Goal: Task Accomplishment & Management: Manage account settings

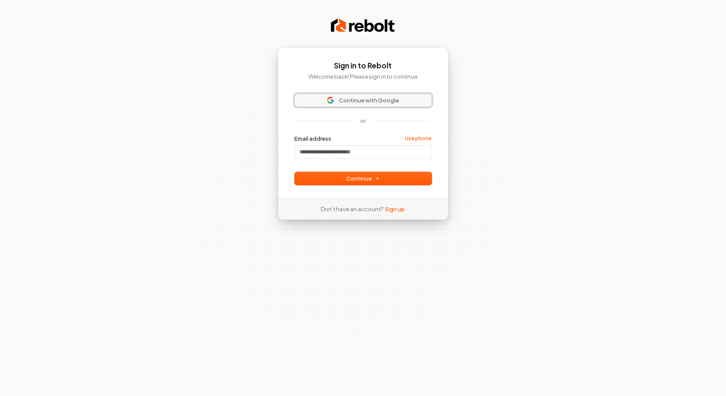
click at [388, 102] on span "Continue with Google" at bounding box center [369, 101] width 60 height 8
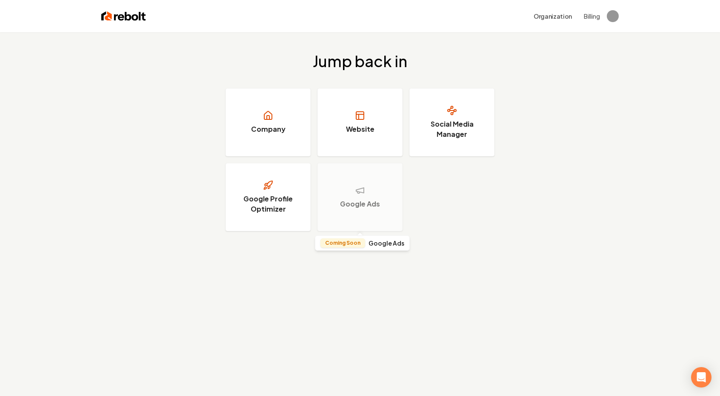
click at [345, 245] on p "Coming Soon" at bounding box center [342, 243] width 35 height 7
click at [379, 245] on h4 "Google Ads" at bounding box center [386, 243] width 36 height 6
click at [356, 182] on div "Google Ads" at bounding box center [359, 197] width 85 height 68
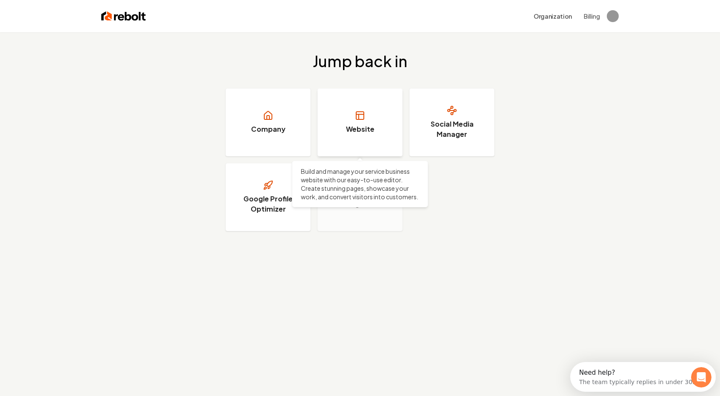
click at [350, 124] on h3 "Website" at bounding box center [360, 129] width 28 height 10
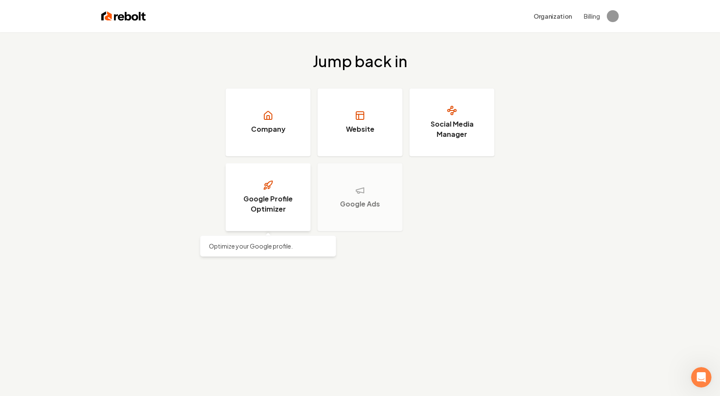
click at [264, 199] on h3 "Google Profile Optimizer" at bounding box center [268, 204] width 64 height 20
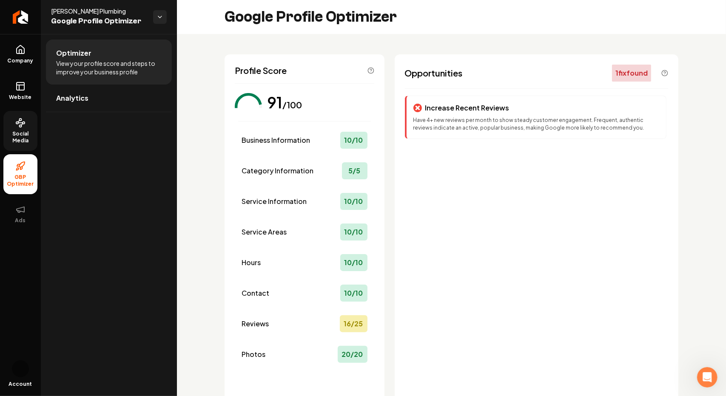
click at [17, 128] on link "Social Media" at bounding box center [20, 131] width 34 height 40
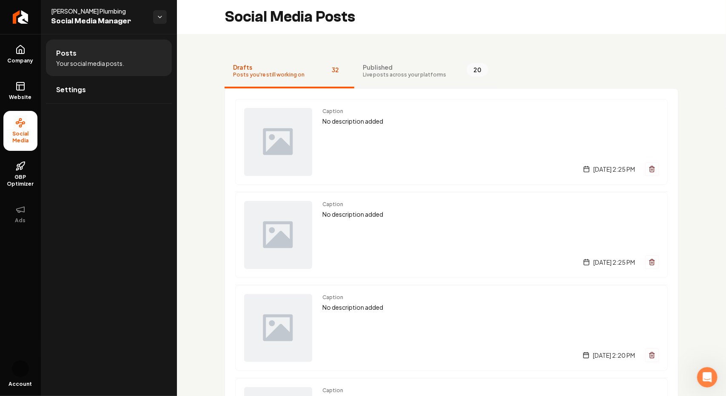
click at [403, 68] on span "Published" at bounding box center [404, 67] width 83 height 9
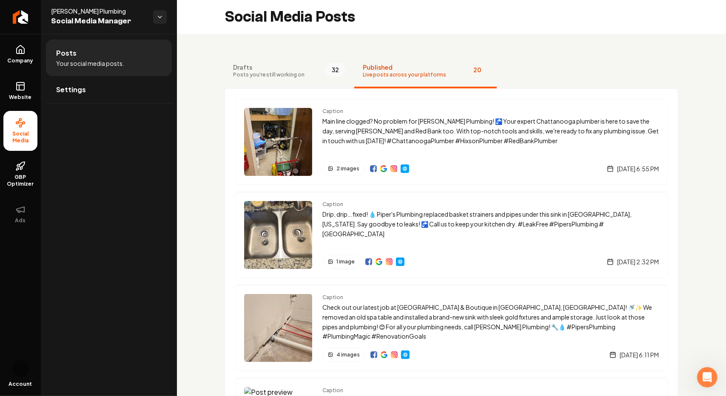
click at [271, 71] on span "Drafts" at bounding box center [268, 67] width 71 height 9
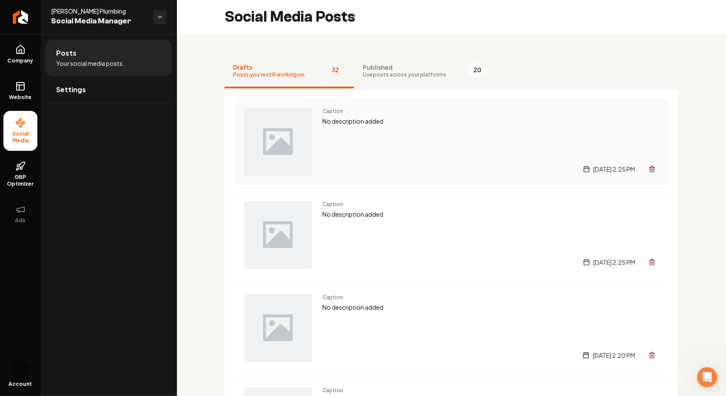
click at [649, 169] on icon "Main content area" at bounding box center [652, 169] width 7 height 7
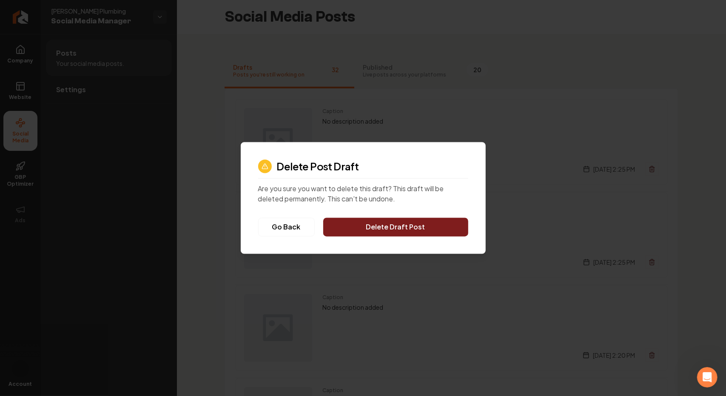
click at [423, 224] on button "Delete Draft Post" at bounding box center [395, 227] width 145 height 19
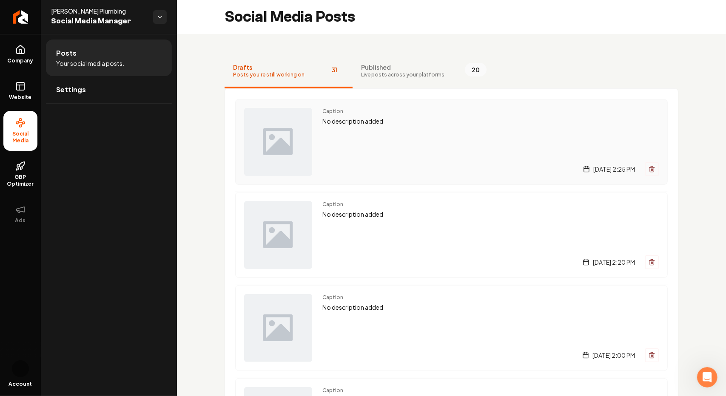
click at [650, 169] on icon "Main content area" at bounding box center [652, 170] width 4 height 5
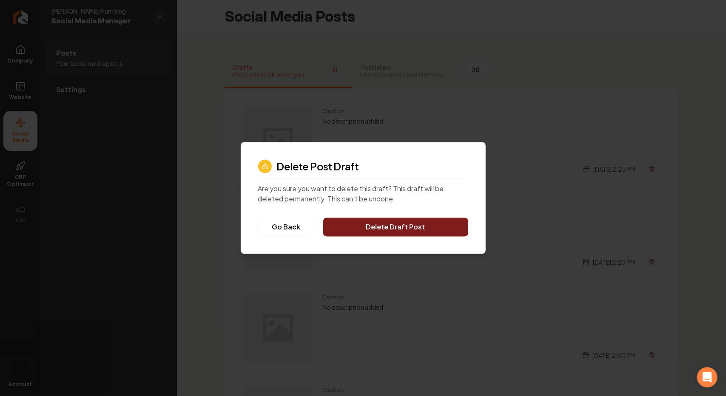
click at [433, 228] on button "Delete Draft Post" at bounding box center [395, 227] width 145 height 19
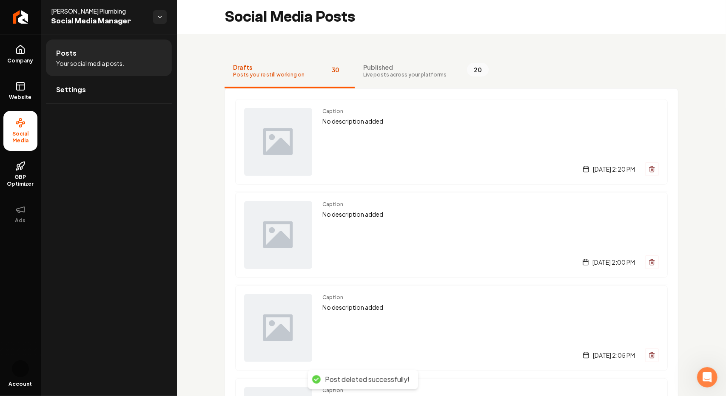
click at [653, 169] on line "Main content area" at bounding box center [653, 170] width 0 height 2
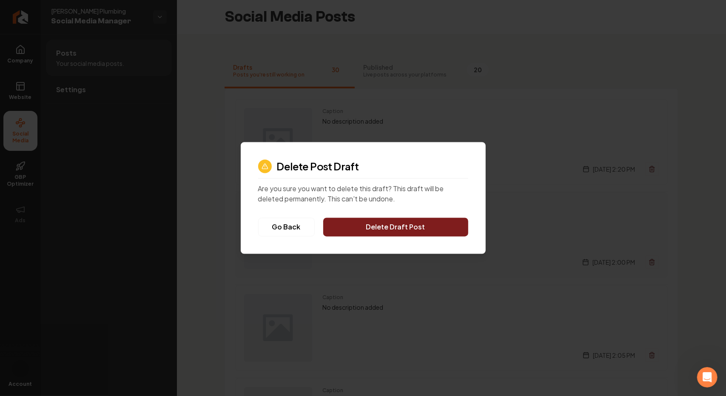
click button "Go Back" at bounding box center [286, 227] width 57 height 19
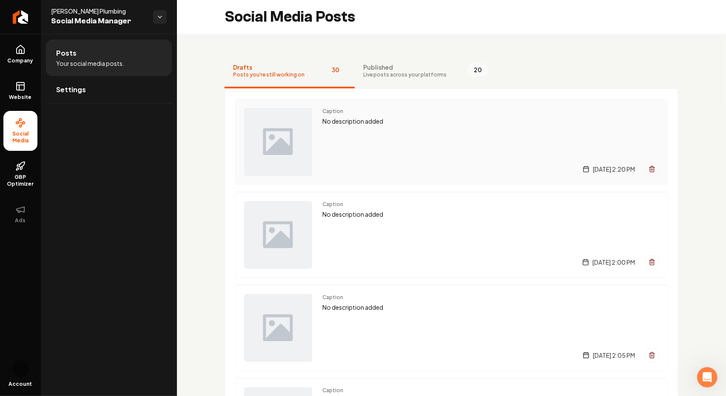
click at [649, 164] on button "Main content area" at bounding box center [652, 169] width 14 height 14
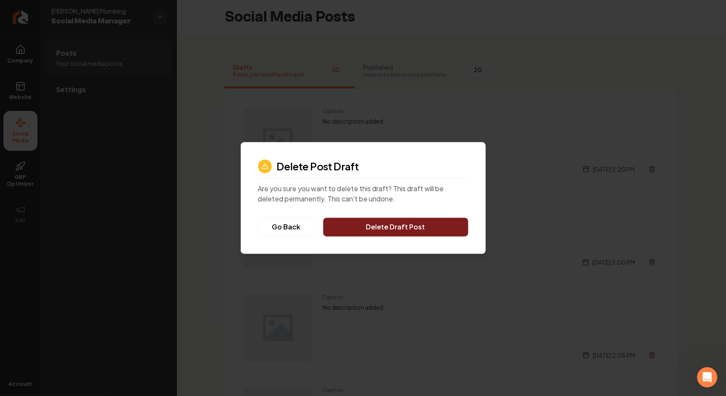
click button "Go Back" at bounding box center [286, 227] width 57 height 19
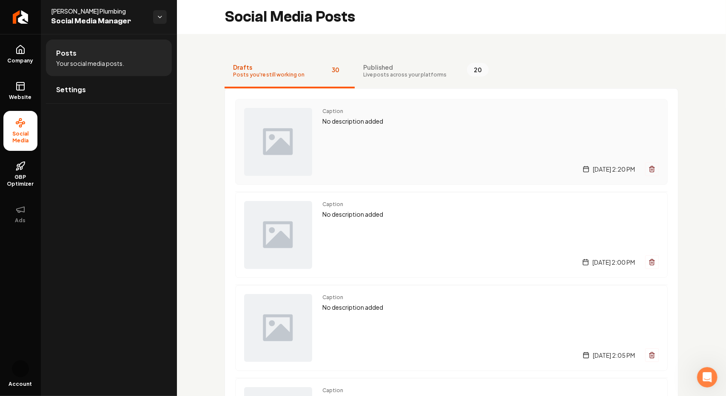
click at [650, 169] on icon "Main content area" at bounding box center [652, 170] width 4 height 5
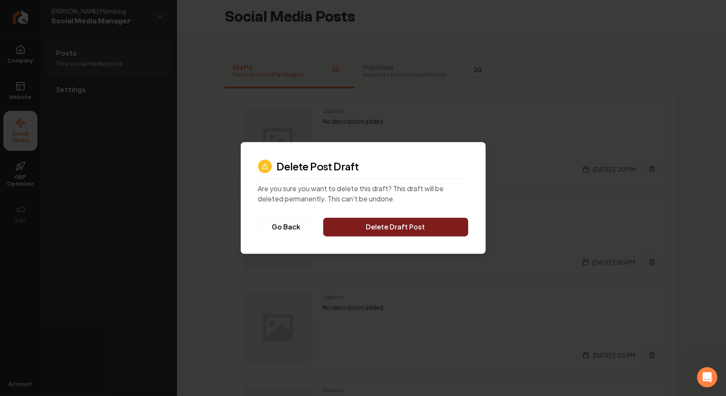
click at [425, 222] on button "Delete Draft Post" at bounding box center [395, 227] width 145 height 19
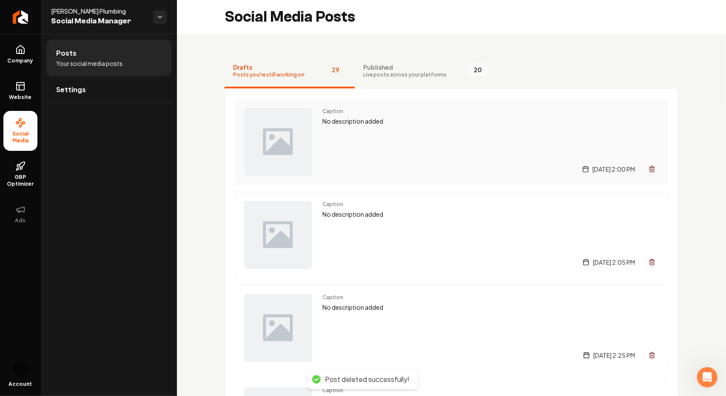
click at [653, 169] on line "Main content area" at bounding box center [653, 170] width 0 height 2
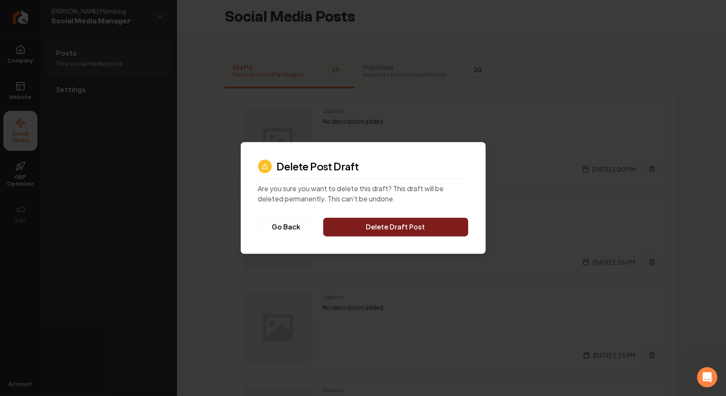
click at [439, 231] on button "Delete Draft Post" at bounding box center [395, 227] width 145 height 19
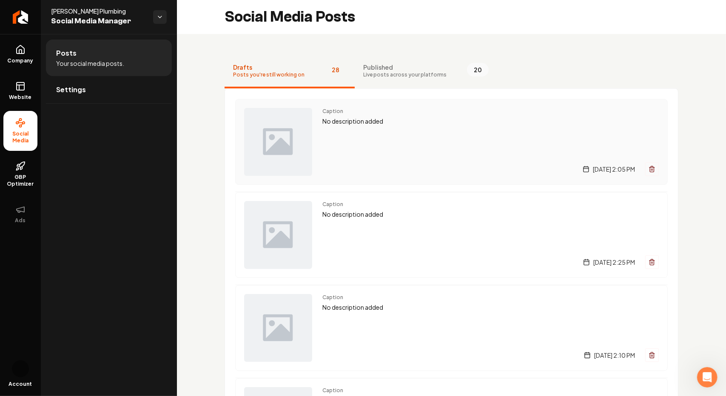
click at [649, 170] on icon "Main content area" at bounding box center [652, 169] width 7 height 7
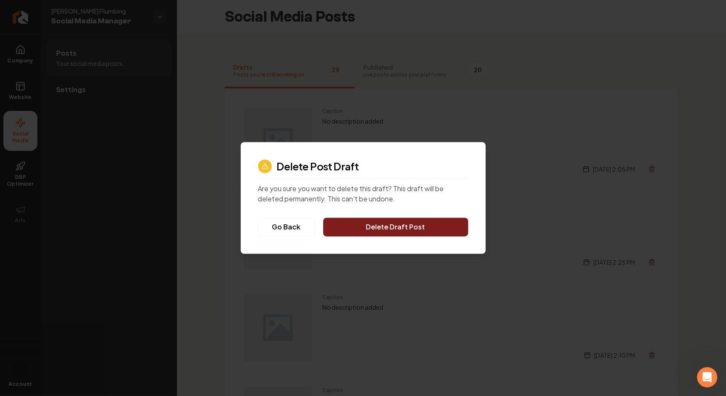
click at [438, 229] on button "Delete Draft Post" at bounding box center [395, 227] width 145 height 19
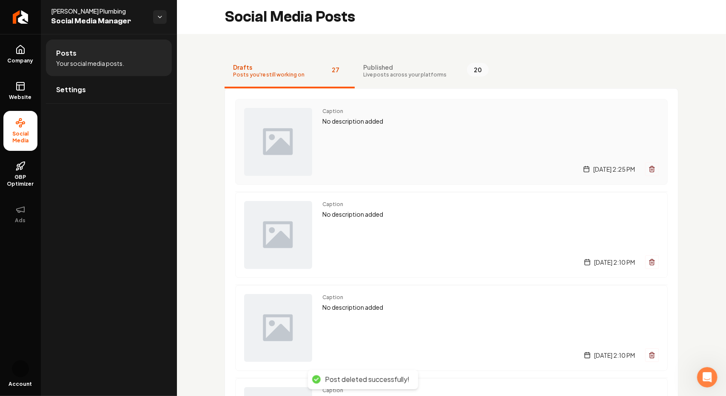
click at [649, 166] on icon "Main content area" at bounding box center [652, 169] width 7 height 7
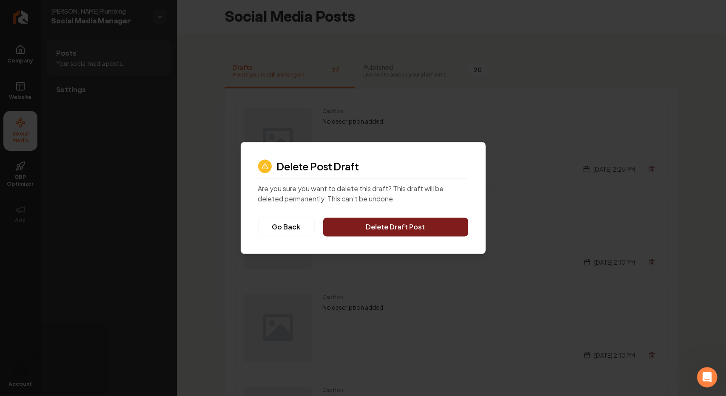
click at [409, 225] on button "Delete Draft Post" at bounding box center [395, 227] width 145 height 19
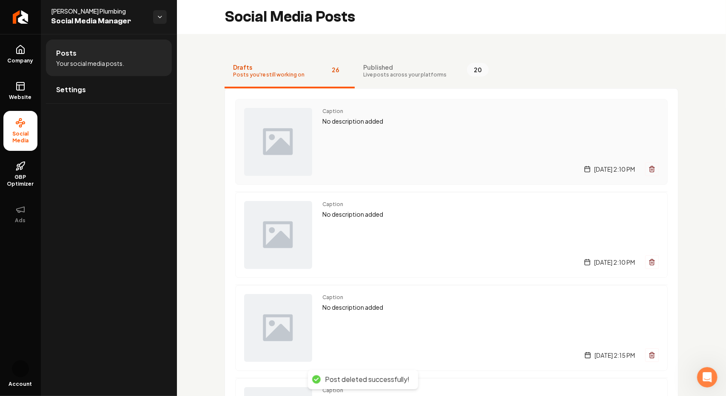
click at [645, 170] on button "Main content area" at bounding box center [652, 169] width 14 height 14
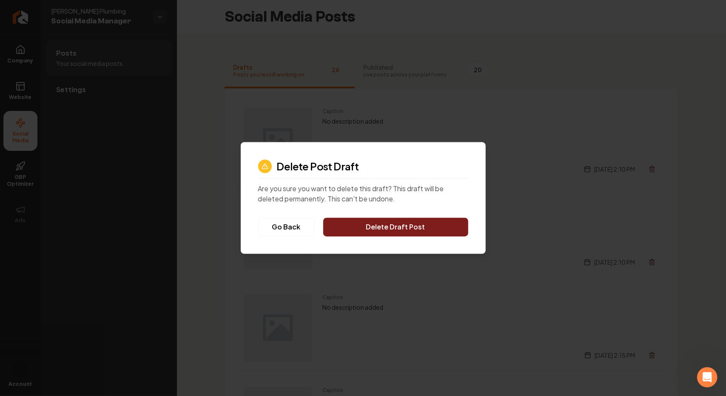
click at [416, 218] on button "Delete Draft Post" at bounding box center [395, 227] width 145 height 19
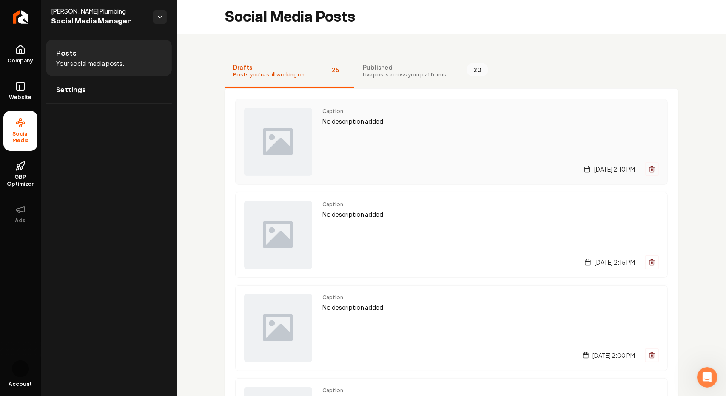
click at [652, 170] on line "Main content area" at bounding box center [652, 170] width 0 height 2
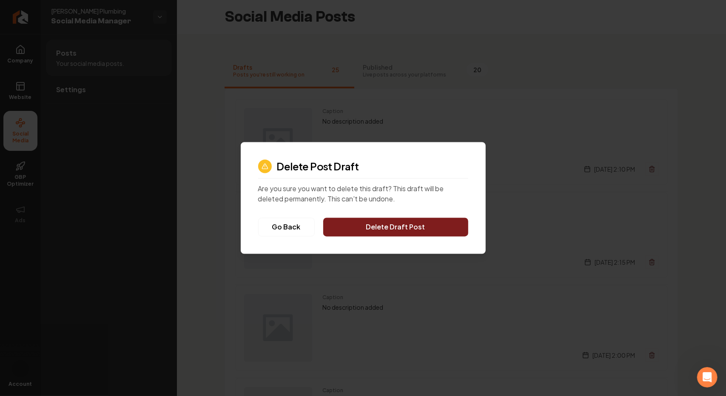
click at [427, 221] on button "Delete Draft Post" at bounding box center [395, 227] width 145 height 19
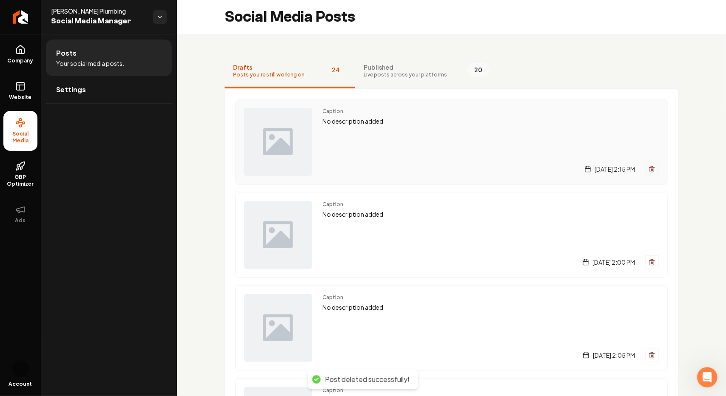
click at [649, 171] on icon "Main content area" at bounding box center [652, 169] width 7 height 7
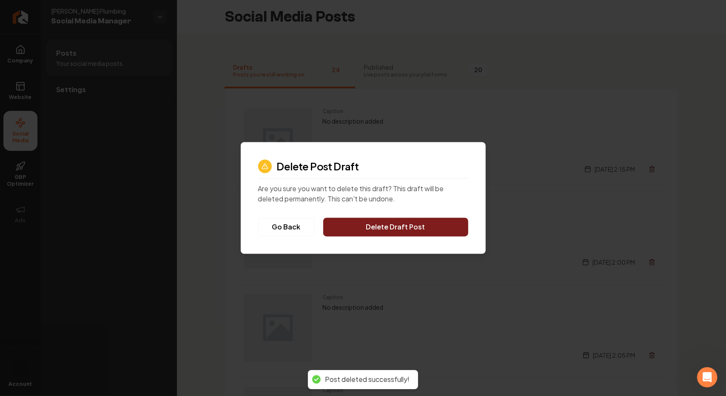
click at [438, 235] on button "Delete Draft Post" at bounding box center [395, 227] width 145 height 19
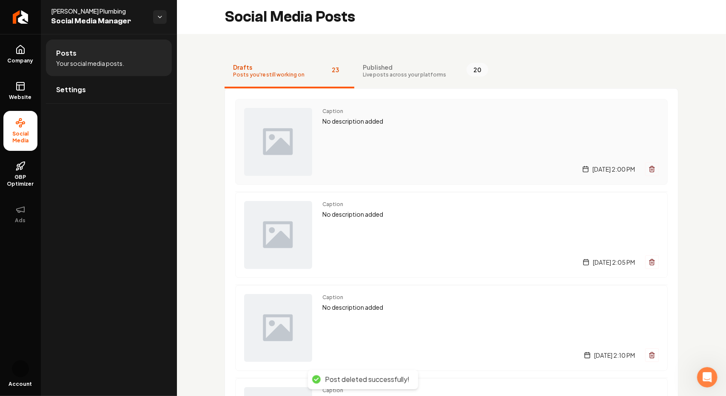
click at [650, 172] on icon "Main content area" at bounding box center [652, 170] width 4 height 5
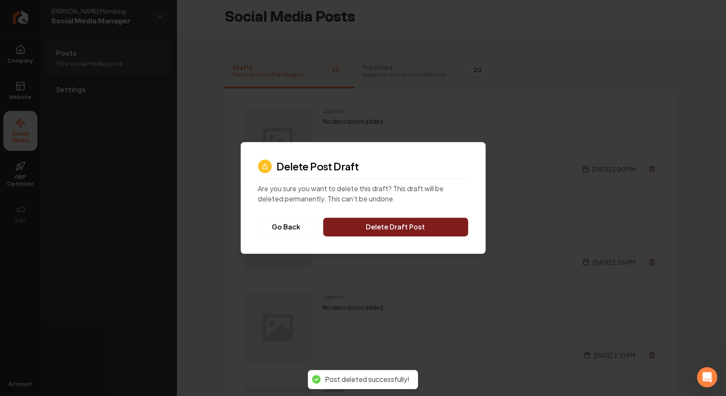
click at [426, 222] on button "Delete Draft Post" at bounding box center [395, 227] width 145 height 19
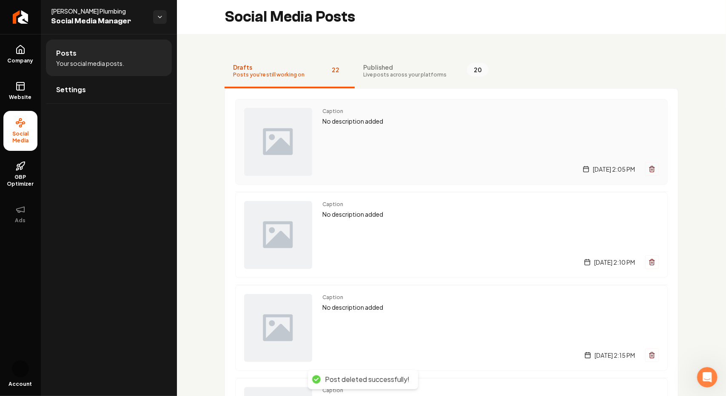
click at [650, 170] on icon "Main content area" at bounding box center [652, 170] width 4 height 5
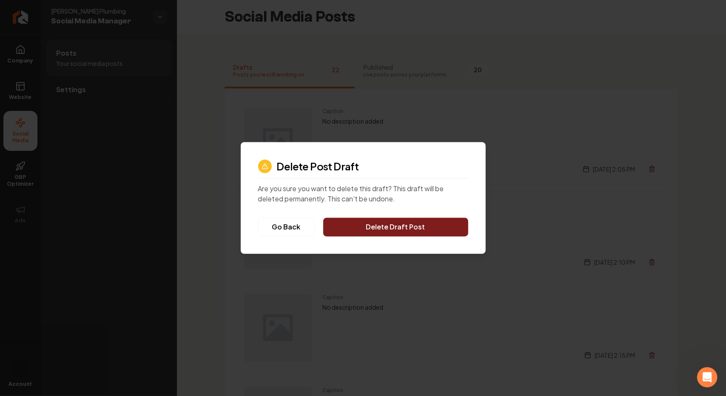
click at [440, 233] on button "Delete Draft Post" at bounding box center [395, 227] width 145 height 19
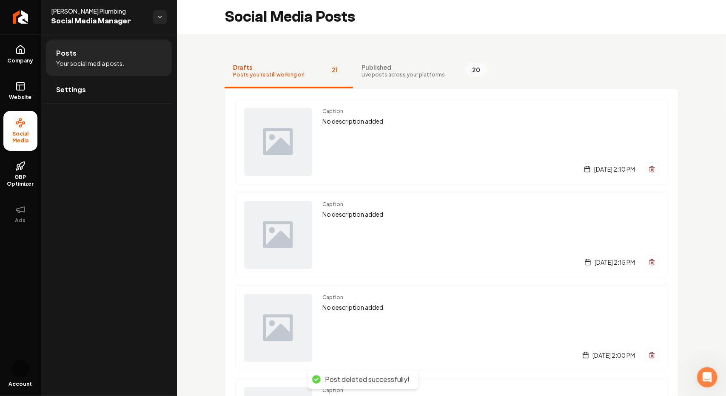
click at [650, 171] on button "Main content area" at bounding box center [652, 169] width 14 height 14
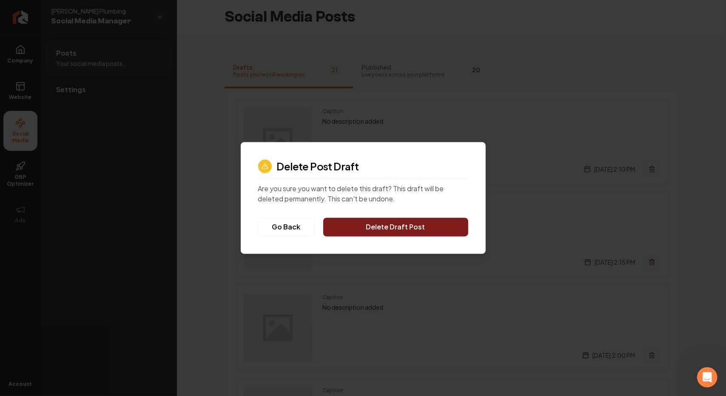
click at [410, 225] on button "Delete Draft Post" at bounding box center [395, 227] width 145 height 19
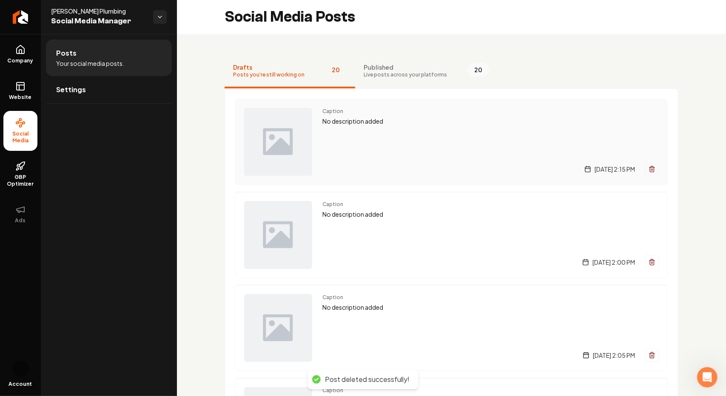
click at [652, 169] on line "Main content area" at bounding box center [652, 170] width 0 height 2
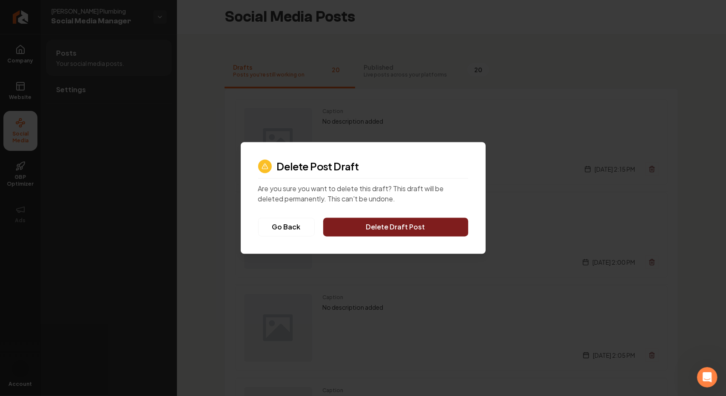
click at [376, 232] on button "Delete Draft Post" at bounding box center [395, 227] width 145 height 19
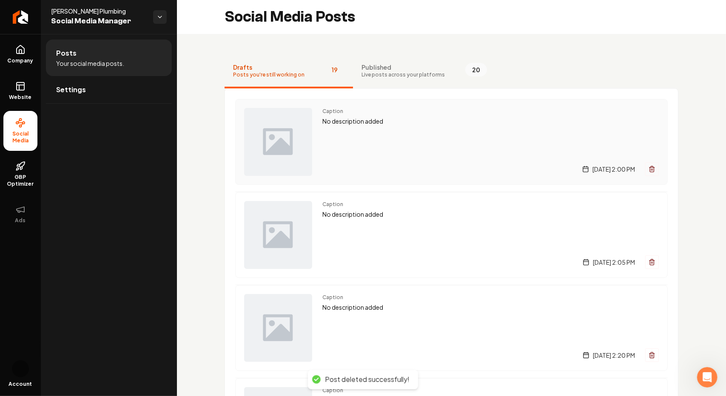
click at [651, 167] on button "Main content area" at bounding box center [652, 169] width 14 height 14
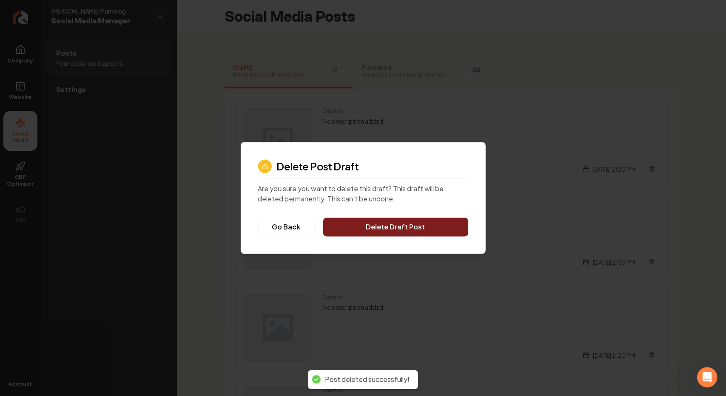
click at [439, 228] on button "Delete Draft Post" at bounding box center [395, 227] width 145 height 19
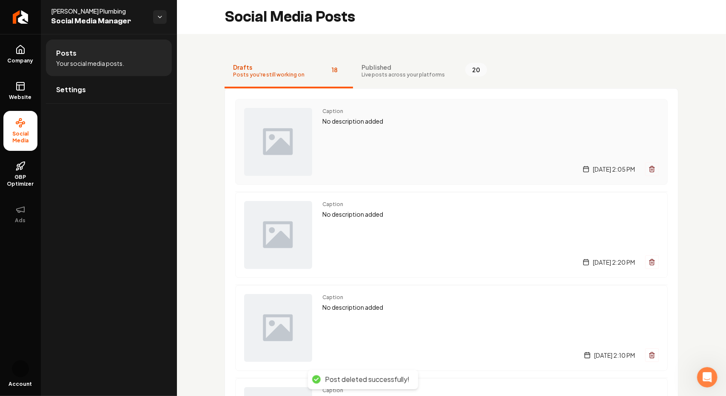
click at [646, 174] on button "Main content area" at bounding box center [652, 169] width 14 height 14
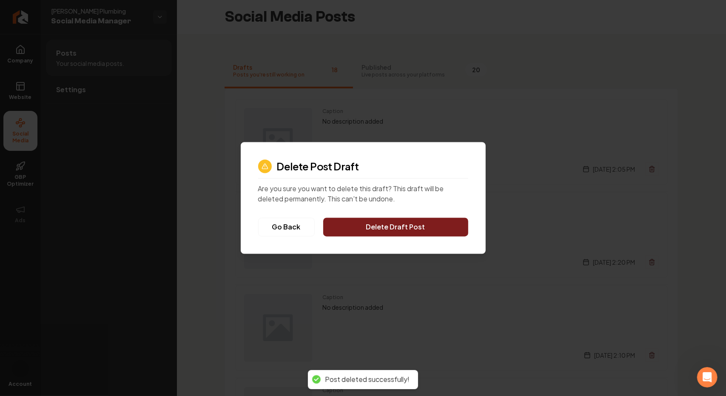
click at [428, 222] on button "Delete Draft Post" at bounding box center [395, 227] width 145 height 19
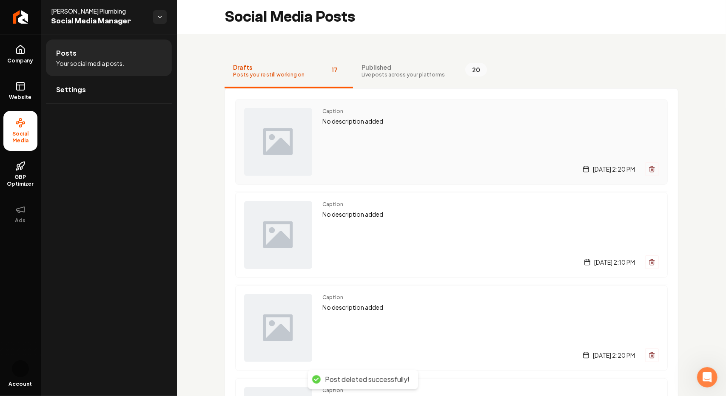
click at [653, 170] on line "Main content area" at bounding box center [653, 170] width 0 height 2
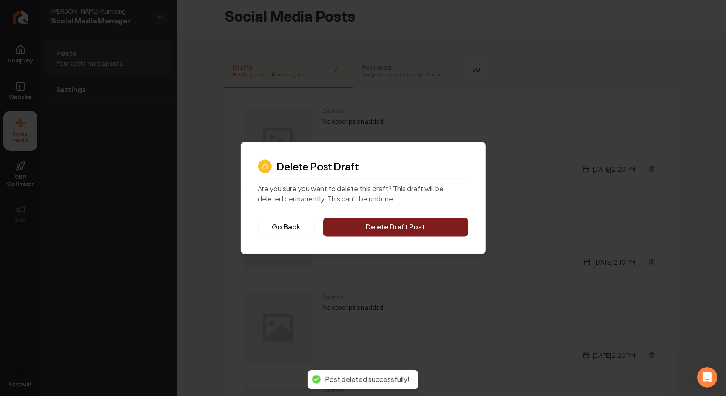
click at [390, 228] on button "Delete Draft Post" at bounding box center [395, 227] width 145 height 19
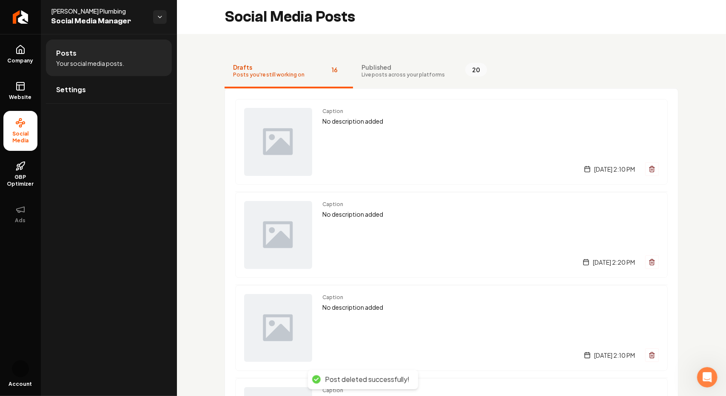
click at [650, 171] on icon "Main content area" at bounding box center [652, 170] width 4 height 5
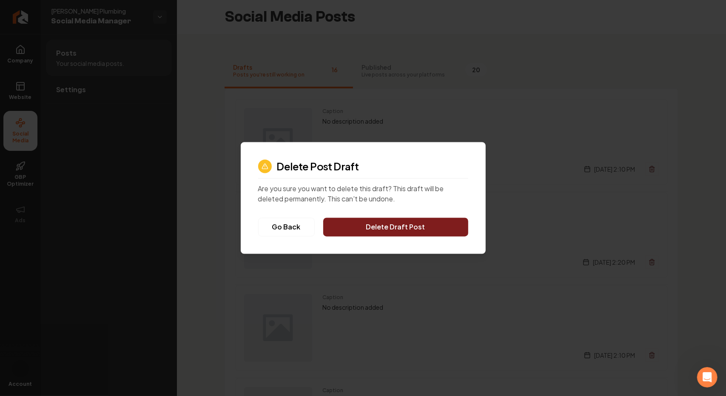
click at [427, 225] on button "Delete Draft Post" at bounding box center [395, 227] width 145 height 19
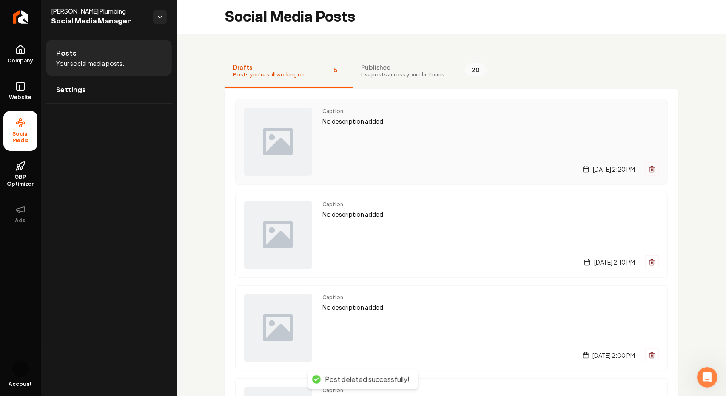
click at [650, 171] on icon "Main content area" at bounding box center [652, 170] width 4 height 5
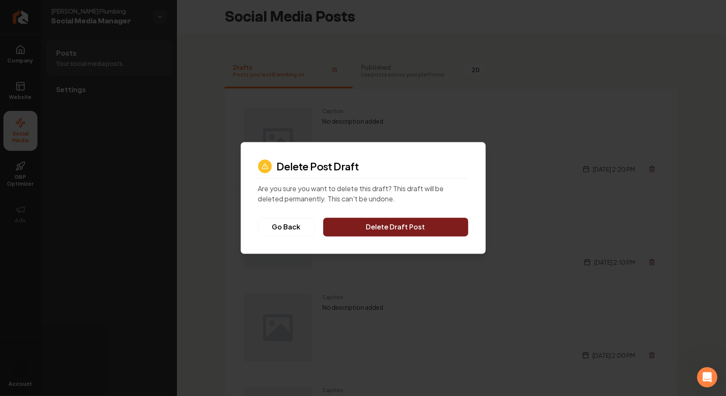
click at [365, 236] on button "Delete Draft Post" at bounding box center [395, 227] width 145 height 19
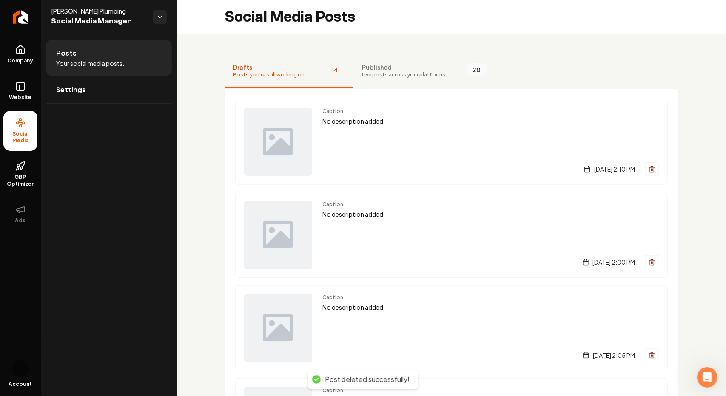
click at [652, 171] on button "Main content area" at bounding box center [652, 169] width 14 height 14
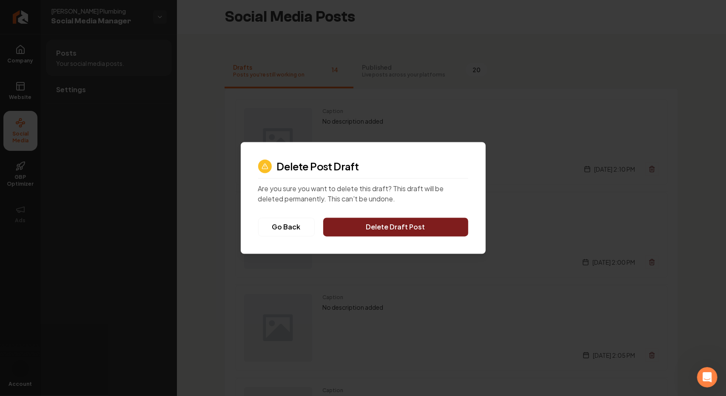
click at [391, 228] on button "Delete Draft Post" at bounding box center [395, 227] width 145 height 19
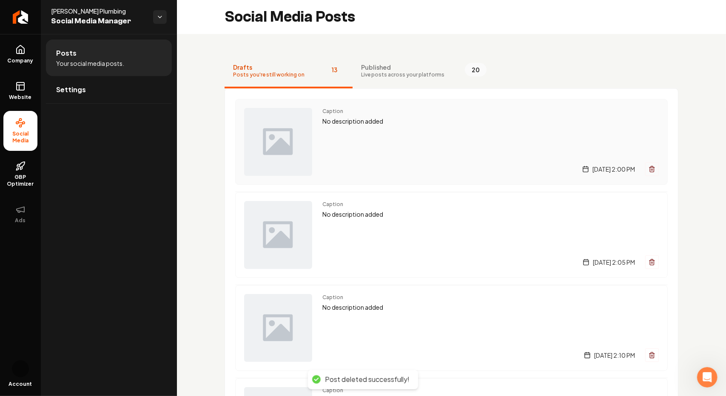
click at [645, 173] on button "Main content area" at bounding box center [652, 169] width 14 height 14
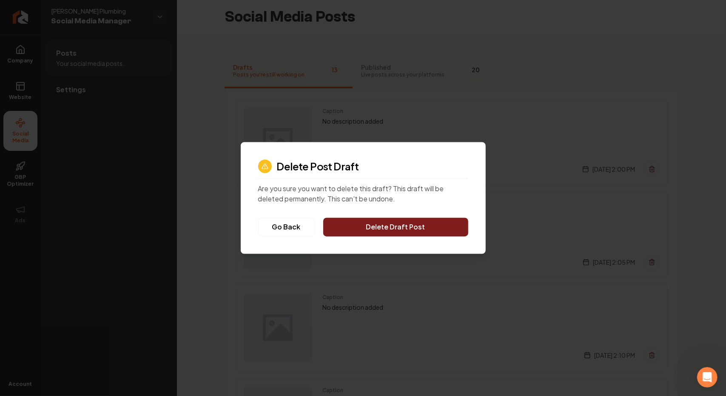
click at [402, 223] on button "Delete Draft Post" at bounding box center [395, 227] width 145 height 19
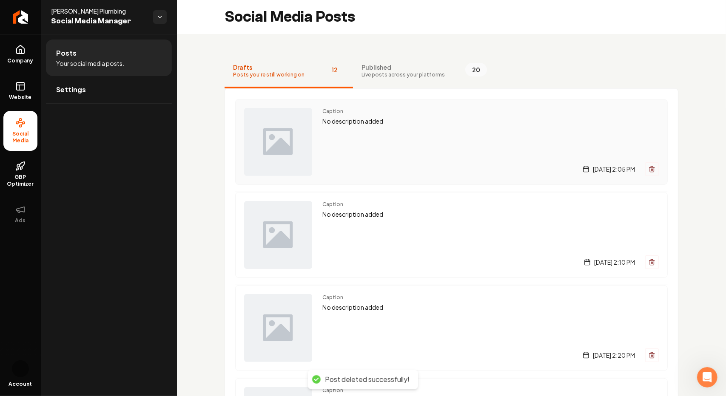
click at [649, 170] on icon "Main content area" at bounding box center [652, 169] width 7 height 7
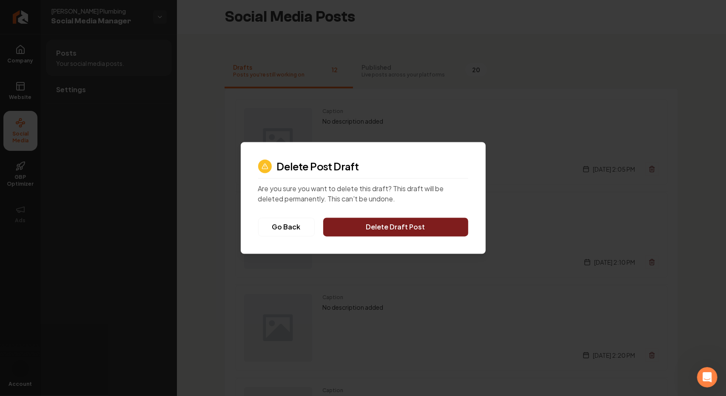
click at [382, 232] on button "Delete Draft Post" at bounding box center [395, 227] width 145 height 19
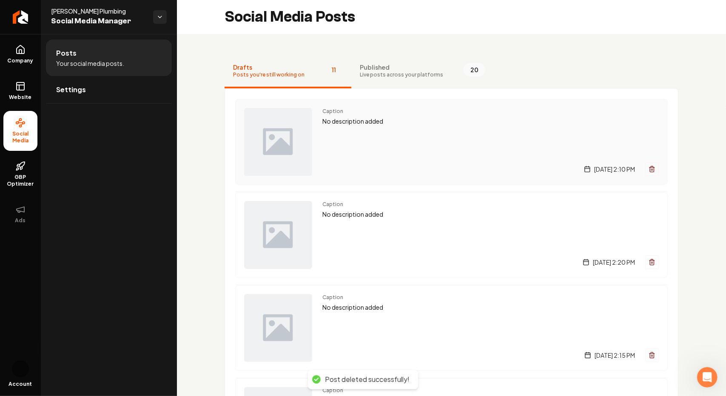
click at [650, 170] on icon "Main content area" at bounding box center [652, 170] width 4 height 5
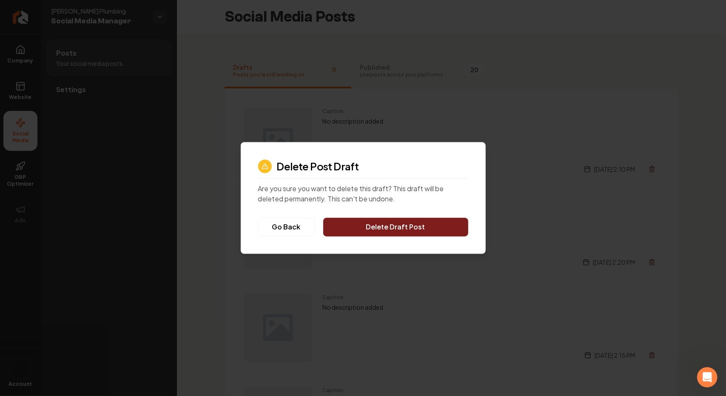
click at [405, 231] on button "Delete Draft Post" at bounding box center [395, 227] width 145 height 19
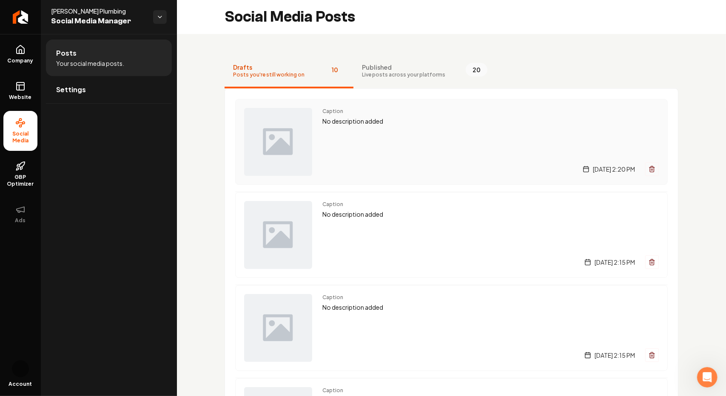
click at [649, 169] on button "Main content area" at bounding box center [652, 169] width 14 height 14
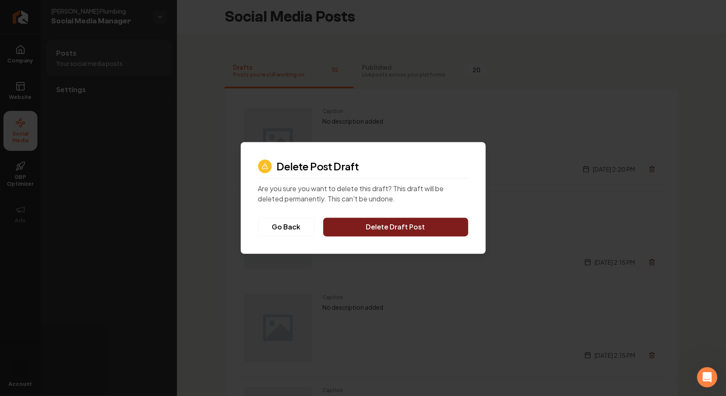
click at [402, 223] on button "Delete Draft Post" at bounding box center [395, 227] width 145 height 19
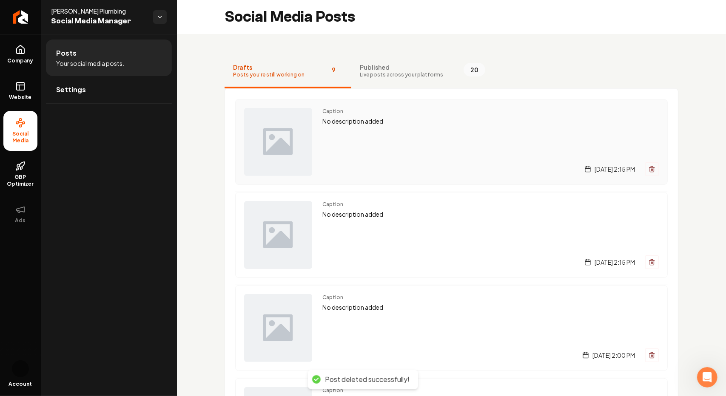
click at [649, 171] on icon "Main content area" at bounding box center [652, 169] width 7 height 7
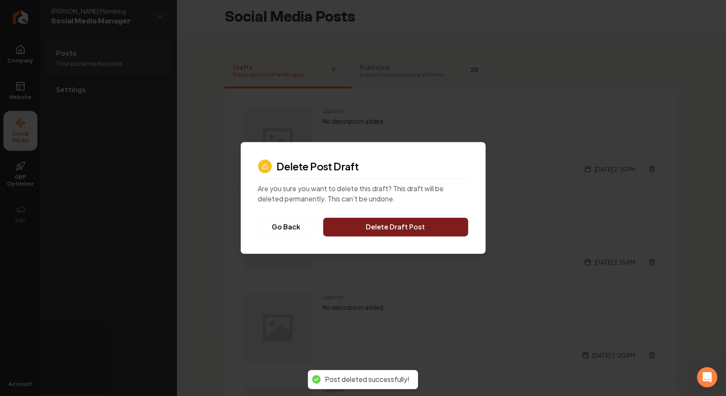
click at [418, 221] on button "Delete Draft Post" at bounding box center [395, 227] width 145 height 19
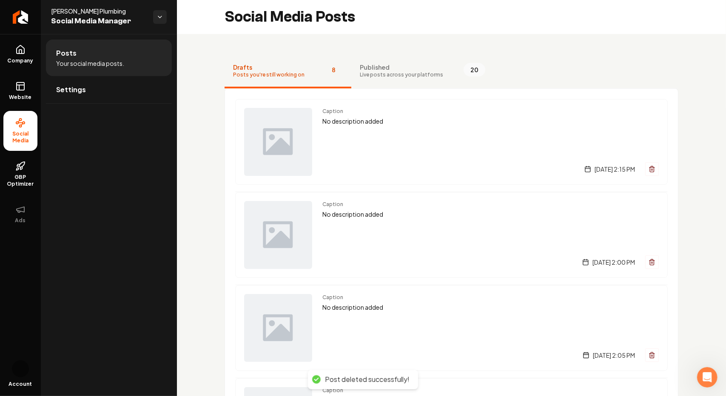
click at [646, 172] on button "Main content area" at bounding box center [652, 169] width 14 height 14
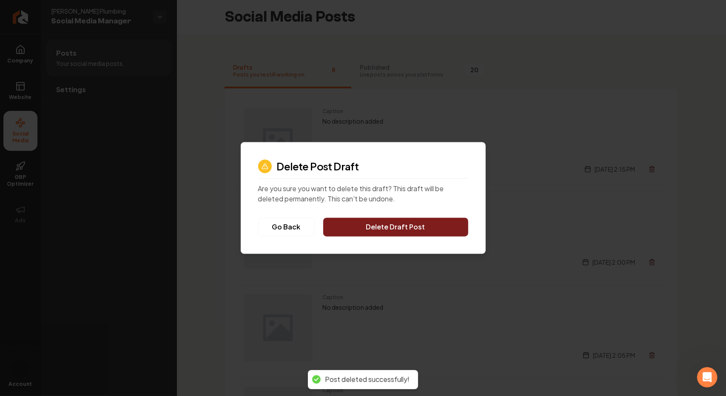
click at [414, 232] on button "Delete Draft Post" at bounding box center [395, 227] width 145 height 19
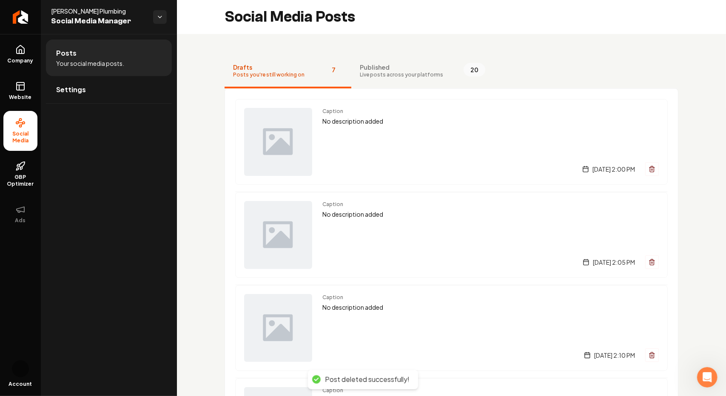
click at [649, 171] on icon "Main content area" at bounding box center [652, 169] width 7 height 7
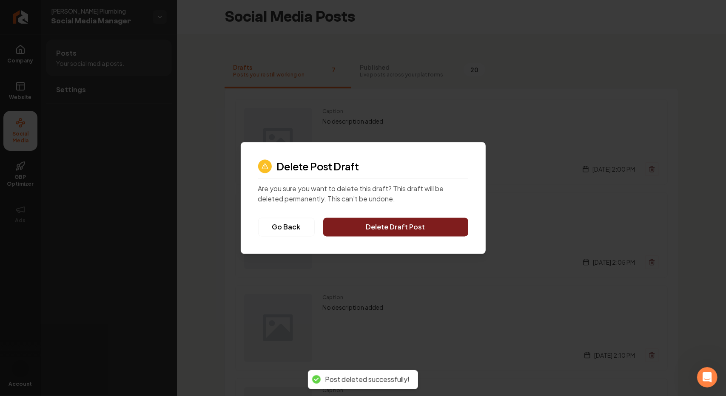
click at [434, 228] on button "Delete Draft Post" at bounding box center [395, 227] width 145 height 19
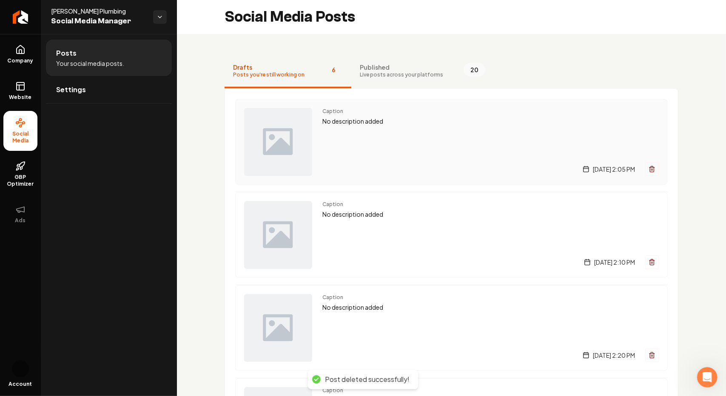
click at [649, 171] on icon "Main content area" at bounding box center [652, 169] width 7 height 7
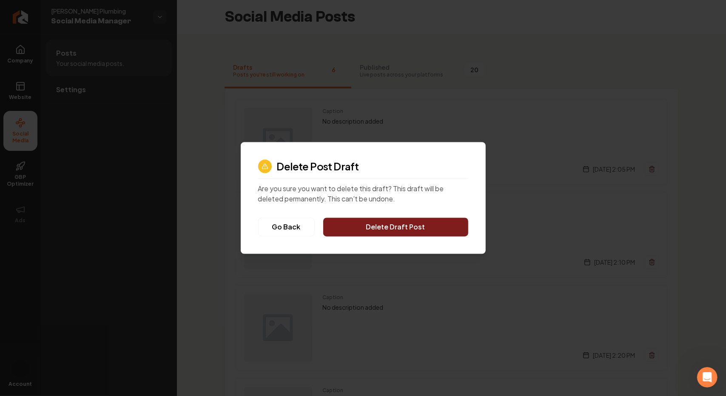
click at [429, 219] on button "Delete Draft Post" at bounding box center [395, 227] width 145 height 19
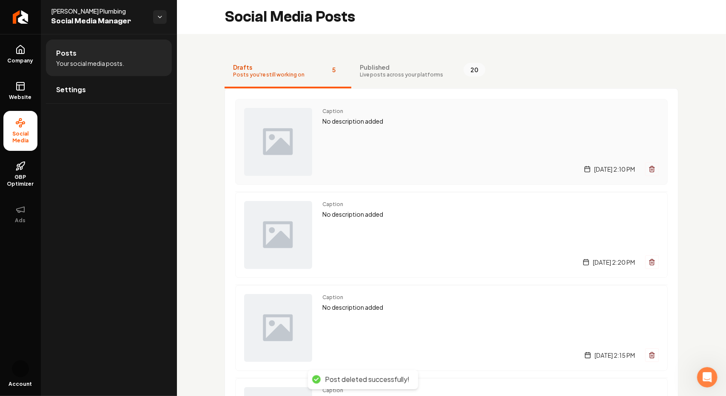
click at [649, 170] on icon "Main content area" at bounding box center [652, 169] width 7 height 7
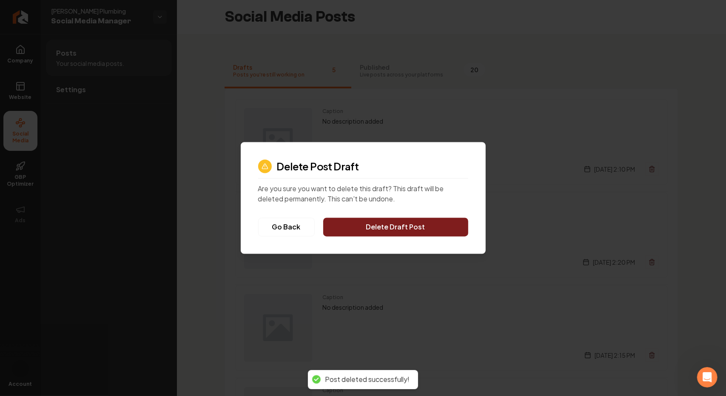
click at [411, 220] on button "Delete Draft Post" at bounding box center [395, 227] width 145 height 19
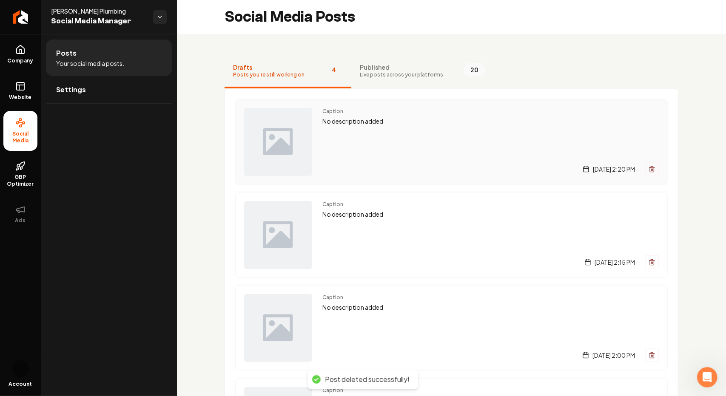
click at [649, 168] on icon "Main content area" at bounding box center [652, 169] width 7 height 7
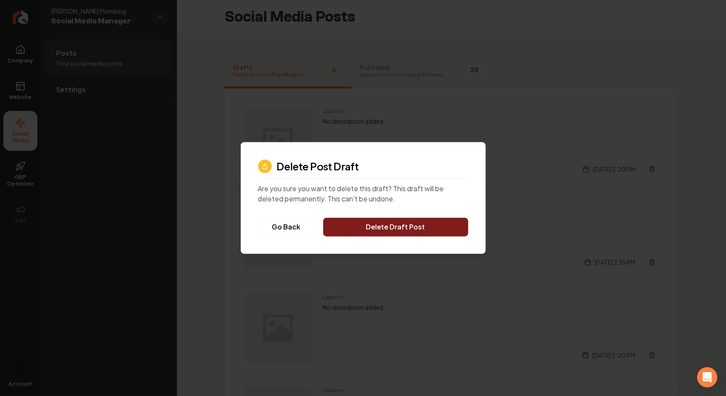
click at [396, 225] on button "Delete Draft Post" at bounding box center [395, 227] width 145 height 19
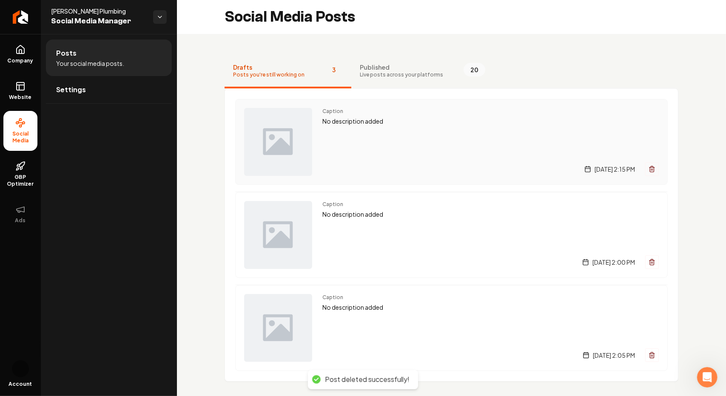
click at [649, 171] on icon "Main content area" at bounding box center [652, 169] width 7 height 7
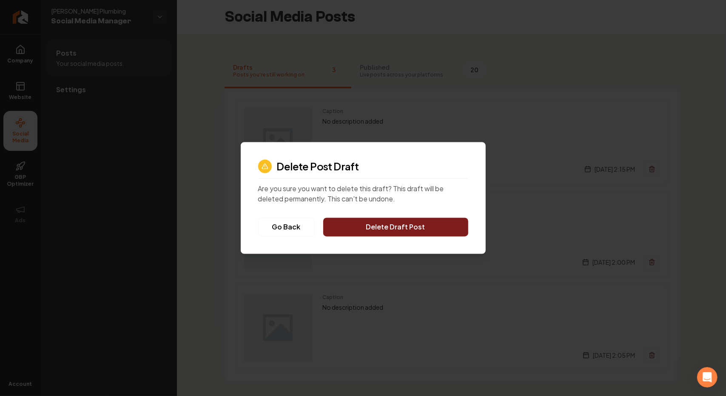
click at [413, 223] on button "Delete Draft Post" at bounding box center [395, 227] width 145 height 19
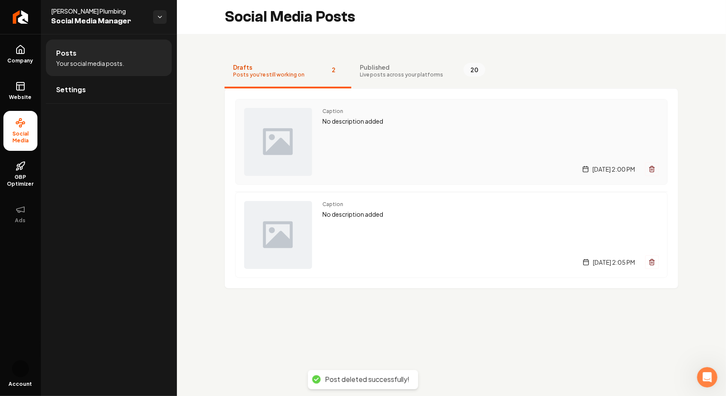
click at [654, 171] on icon "Main content area" at bounding box center [652, 170] width 4 height 5
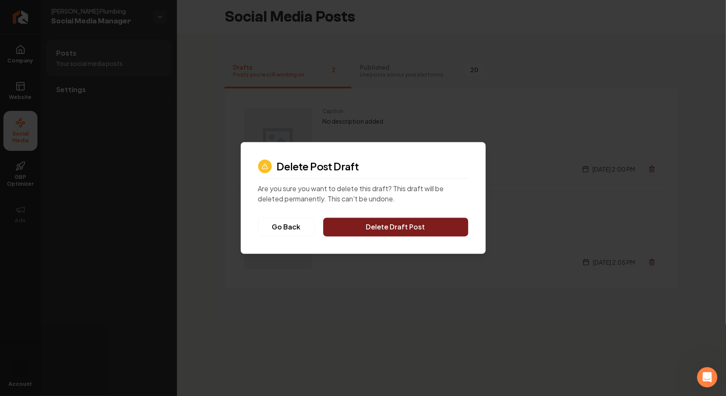
click at [398, 226] on button "Delete Draft Post" at bounding box center [395, 227] width 145 height 19
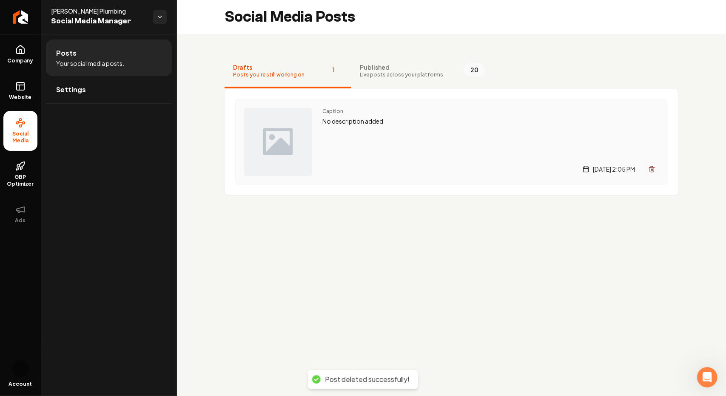
click at [654, 166] on icon "Main content area" at bounding box center [652, 169] width 7 height 7
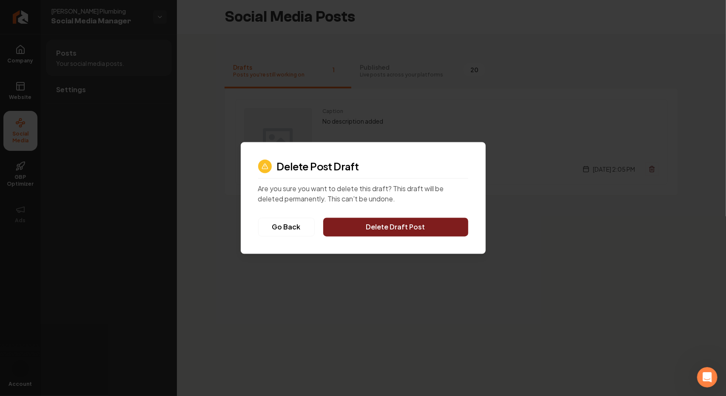
click at [380, 232] on button "Delete Draft Post" at bounding box center [395, 227] width 145 height 19
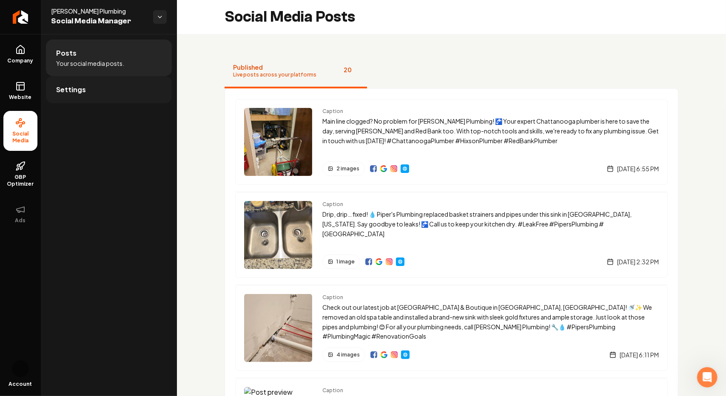
click at [67, 93] on span "Settings" at bounding box center [71, 90] width 30 height 10
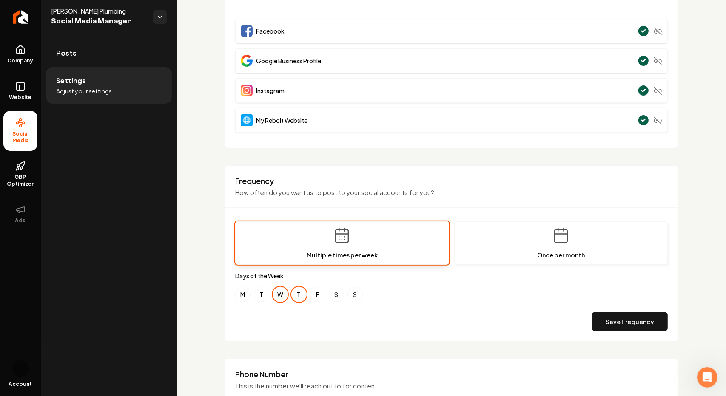
scroll to position [213, 0]
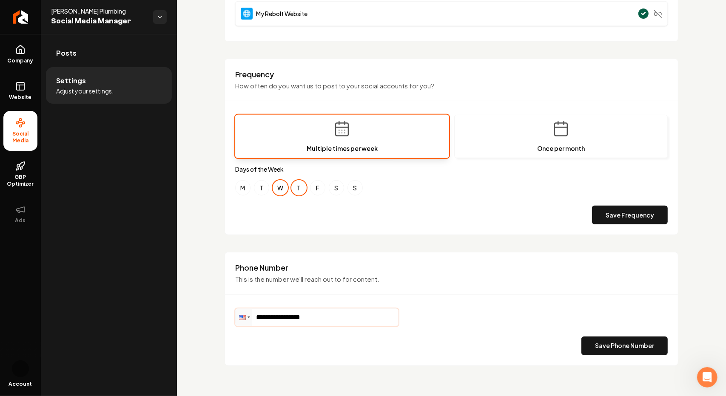
click at [327, 319] on input "**********" at bounding box center [317, 317] width 162 height 17
click at [346, 312] on input "**********" at bounding box center [317, 317] width 162 height 17
drag, startPoint x: 350, startPoint y: 314, endPoint x: 330, endPoint y: 316, distance: 20.1
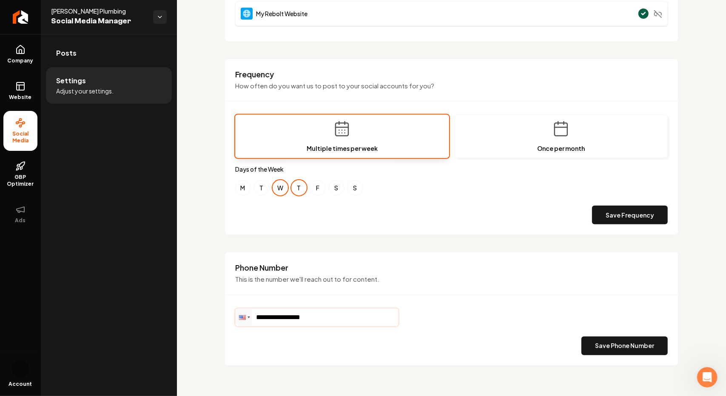
click at [329, 316] on input "**********" at bounding box center [317, 317] width 162 height 17
type input "**********"
click at [644, 346] on button "Save Phone Number" at bounding box center [624, 345] width 86 height 19
